Goal: Task Accomplishment & Management: Use online tool/utility

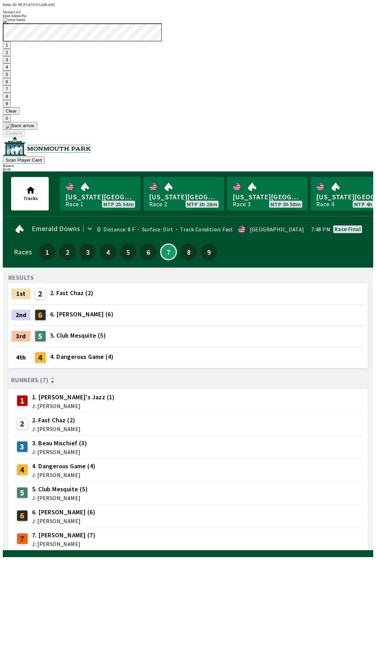
click at [11, 93] on button "7" at bounding box center [7, 88] width 8 height 7
click at [11, 63] on button "3" at bounding box center [7, 59] width 8 height 7
click at [25, 137] on button "Confirm" at bounding box center [14, 133] width 22 height 7
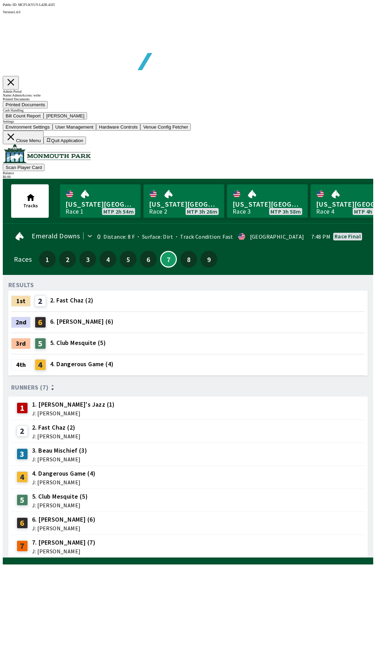
click at [155, 119] on div "Cash Handling Bill Count Report [PERSON_NAME]" at bounding box center [188, 113] width 371 height 11
click at [44, 119] on button "Bill Count Report" at bounding box center [23, 115] width 41 height 7
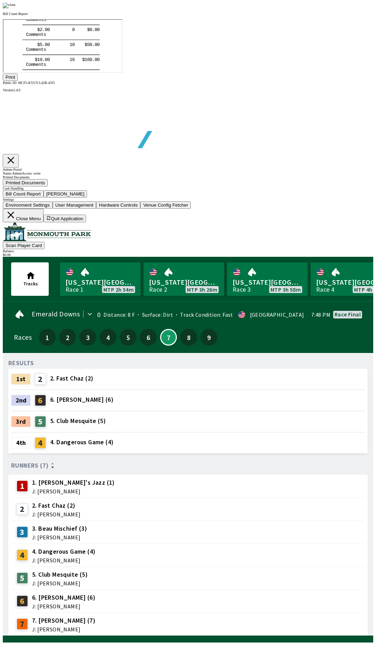
scroll to position [82, 0]
click at [18, 81] on button "Print" at bounding box center [10, 76] width 15 height 7
click at [16, 8] on img at bounding box center [9, 6] width 13 height 6
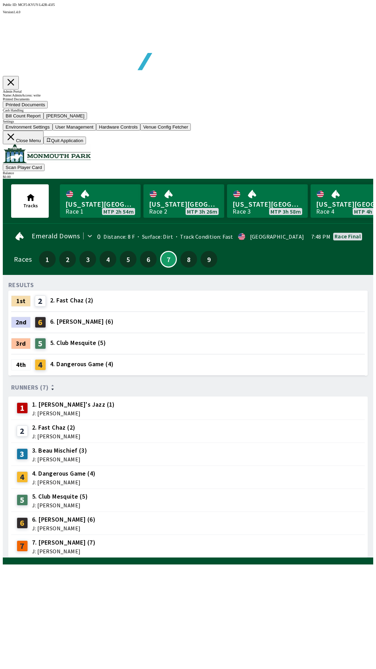
click at [87, 119] on button "[PERSON_NAME]" at bounding box center [66, 115] width 44 height 7
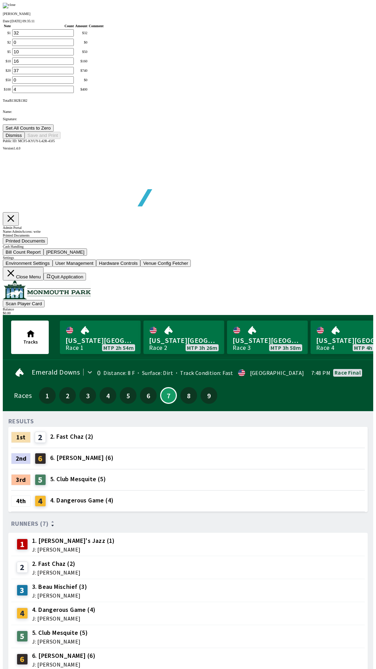
click at [54, 132] on button "Set All Counts to Zero" at bounding box center [28, 127] width 51 height 7
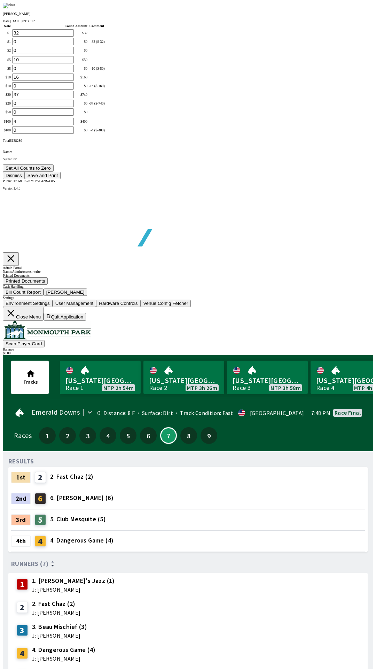
click at [61, 179] on button "Save and Print" at bounding box center [43, 175] width 36 height 7
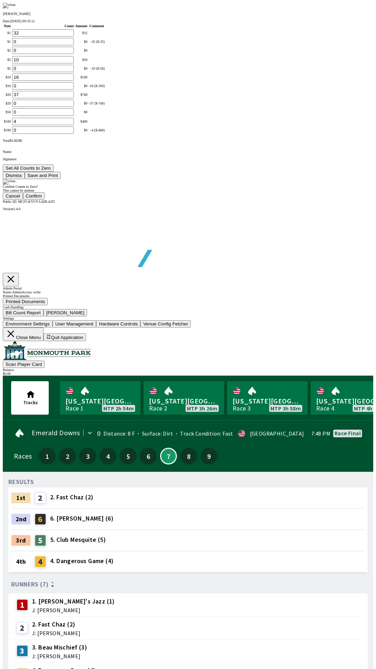
click at [45, 200] on button "Confirm" at bounding box center [34, 195] width 22 height 7
type input "0"
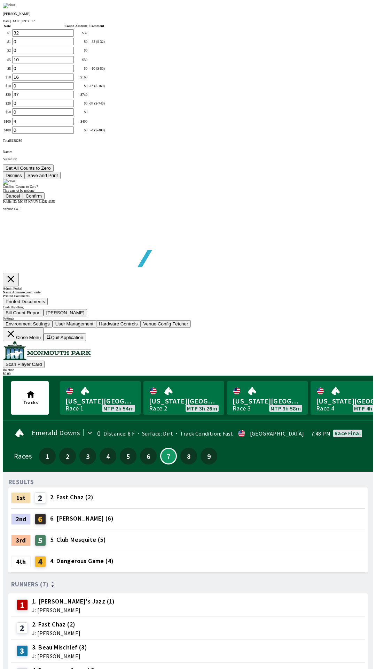
type input "0"
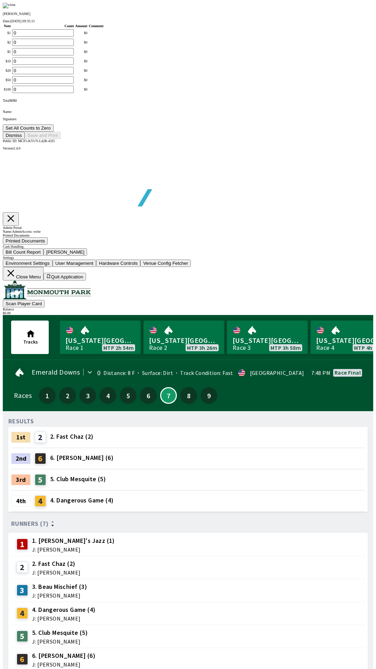
click at [25, 139] on button "Dismiss" at bounding box center [14, 135] width 22 height 7
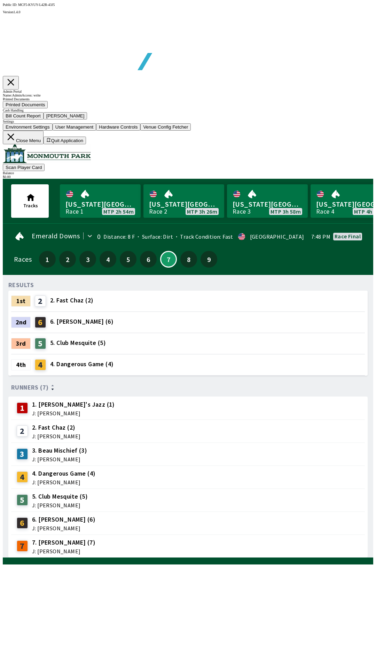
click at [44, 144] on button "Close Menu" at bounding box center [23, 138] width 41 height 14
